Goal: Find specific page/section: Find specific page/section

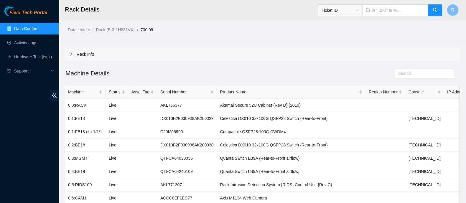
click at [333, 12] on span "Ticket ID" at bounding box center [340, 10] width 37 height 9
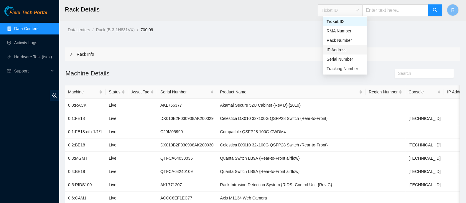
click at [354, 53] on div "IP Address" at bounding box center [345, 49] width 44 height 9
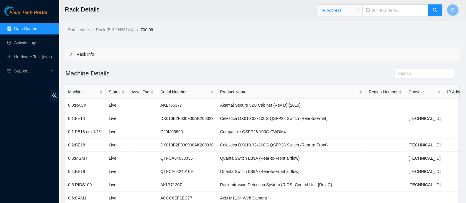
click at [373, 7] on input "text" at bounding box center [395, 10] width 66 height 12
paste input "[TECHNICAL_ID]"
type input "[TECHNICAL_ID]"
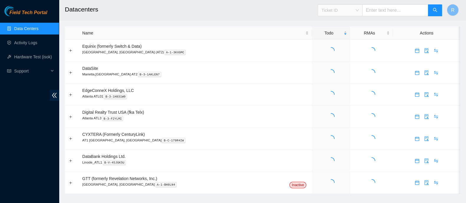
click at [341, 11] on span "Ticket ID" at bounding box center [340, 10] width 37 height 9
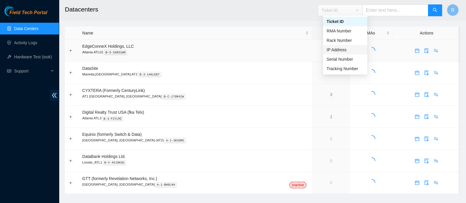
click at [343, 48] on div "IP Address" at bounding box center [345, 50] width 37 height 6
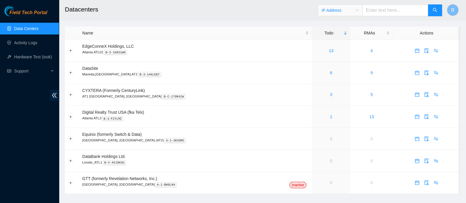
click at [389, 6] on input "text" at bounding box center [395, 10] width 66 height 12
paste input "[TECHNICAL_ID]"
type input "[TECHNICAL_ID]"
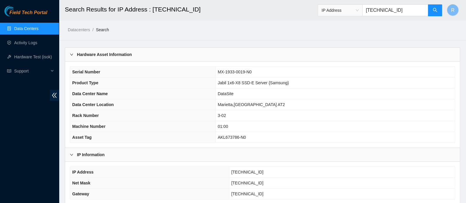
click at [359, 10] on span "IP Address" at bounding box center [340, 10] width 37 height 9
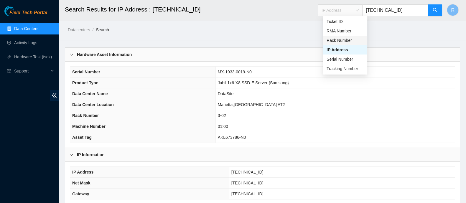
click at [354, 40] on div "Rack Number" at bounding box center [345, 40] width 37 height 6
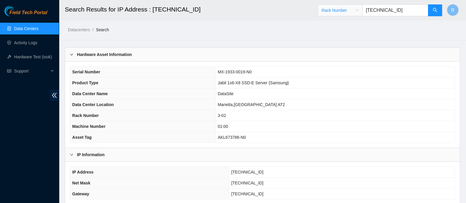
click at [389, 9] on input "[TECHNICAL_ID]" at bounding box center [395, 10] width 66 height 12
type input "3-02"
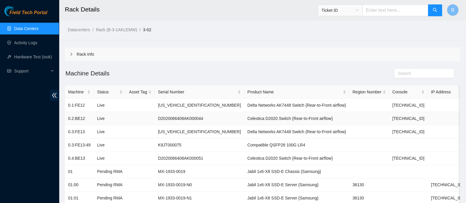
click at [178, 120] on td "D2020066408AK000044" at bounding box center [199, 118] width 89 height 13
copy td "D2020066408AK000044"
click at [167, 160] on td "D2020066408AK000051" at bounding box center [199, 158] width 89 height 13
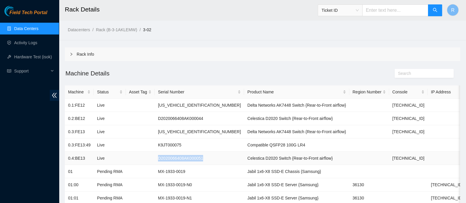
copy td "D2020066408AK000051"
click at [248, 143] on td "Compatible QSFP28 100G LR4" at bounding box center [296, 145] width 105 height 13
click at [169, 117] on td "D2020066408AK000044" at bounding box center [199, 118] width 89 height 13
copy td "D2020066408AK000044"
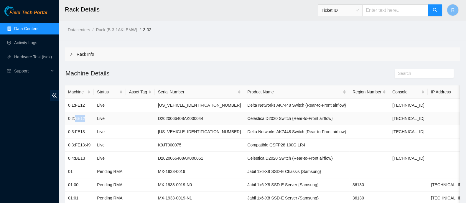
drag, startPoint x: 85, startPoint y: 117, endPoint x: 74, endPoint y: 118, distance: 11.0
click at [74, 118] on td "0.2:BE12" at bounding box center [79, 118] width 29 height 13
copy td "BE12"
click at [182, 160] on td "D2020066408AK000051" at bounding box center [199, 158] width 89 height 13
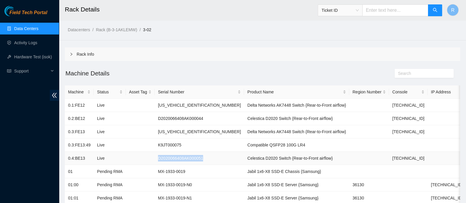
copy td "D2020066408AK000051"
click at [353, 11] on span "Ticket ID" at bounding box center [340, 10] width 37 height 9
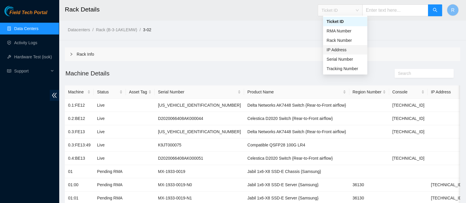
click at [353, 49] on div "IP Address" at bounding box center [345, 50] width 37 height 6
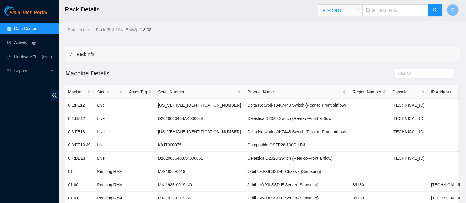
click at [377, 7] on input "text" at bounding box center [395, 10] width 66 height 12
paste input "[TECHNICAL_ID]"
type input "[TECHNICAL_ID]"
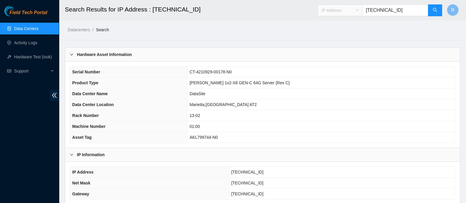
click at [362, 9] on div "IP Address" at bounding box center [340, 10] width 44 height 9
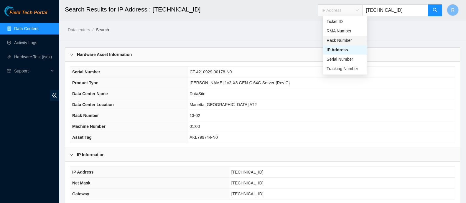
click at [353, 42] on div "Rack Number" at bounding box center [345, 40] width 37 height 6
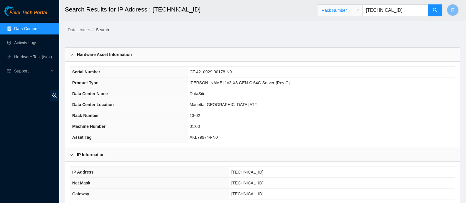
click at [378, 12] on input "[TECHNICAL_ID]" at bounding box center [395, 10] width 66 height 12
type input "13-02"
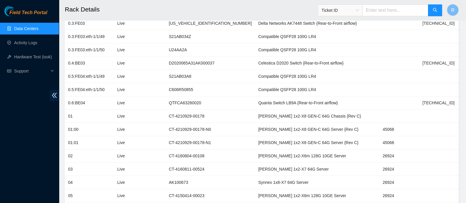
scroll to position [252, 0]
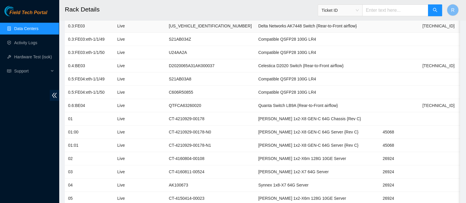
click at [201, 26] on td "[US_VEHICLE_IDENTIFICATION_NUMBER]" at bounding box center [210, 25] width 89 height 13
copy td "[US_VEHICLE_IDENTIFICATION_NUMBER]"
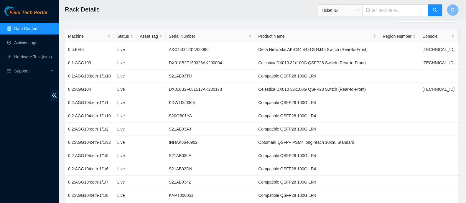
scroll to position [53, 0]
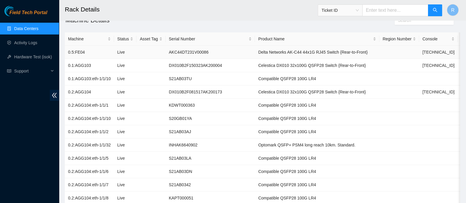
click at [181, 50] on td "AKC44DT231V00086" at bounding box center [210, 52] width 89 height 13
copy td "AKC44DT231V00086"
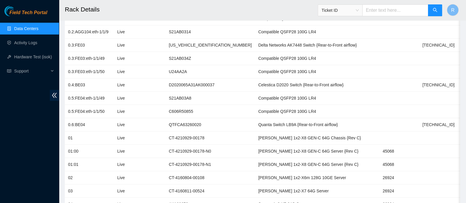
scroll to position [231, 0]
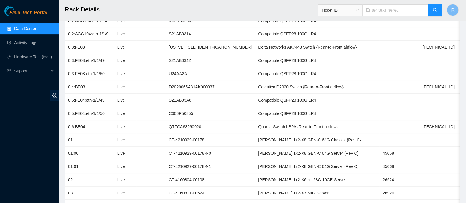
click at [388, 13] on input "text" at bounding box center [395, 10] width 66 height 12
paste input "[TECHNICAL_ID]"
type input "[TECHNICAL_ID]"
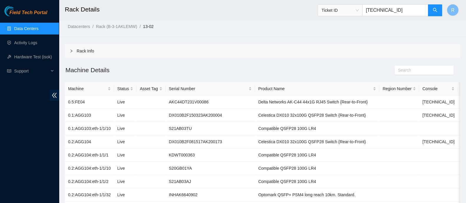
scroll to position [347, 0]
